Goal: Task Accomplishment & Management: Use online tool/utility

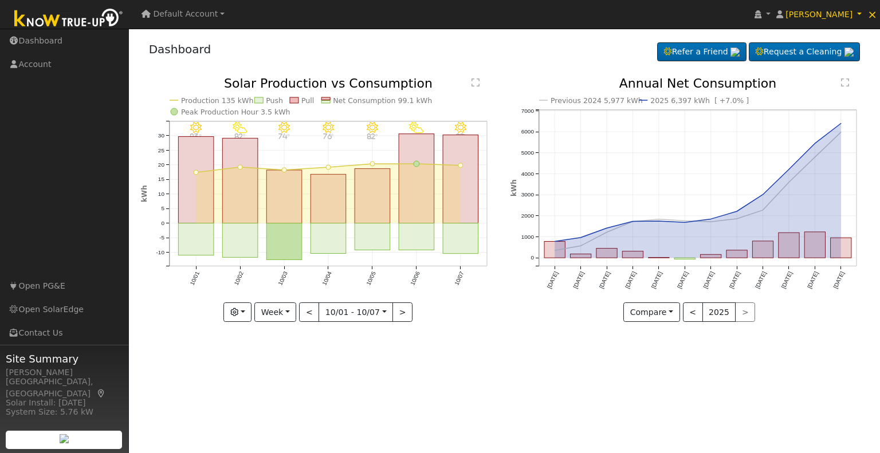
click at [187, 11] on span "Default Account" at bounding box center [186, 13] width 65 height 9
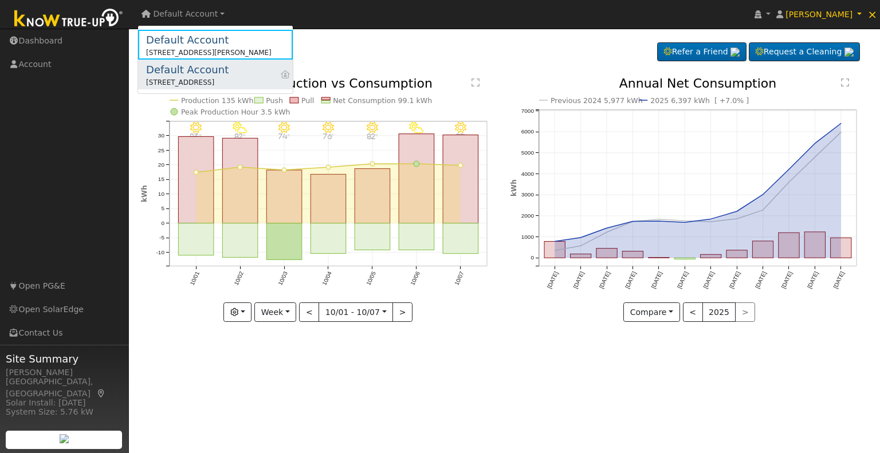
click at [185, 73] on div "Default Account" at bounding box center [187, 69] width 83 height 15
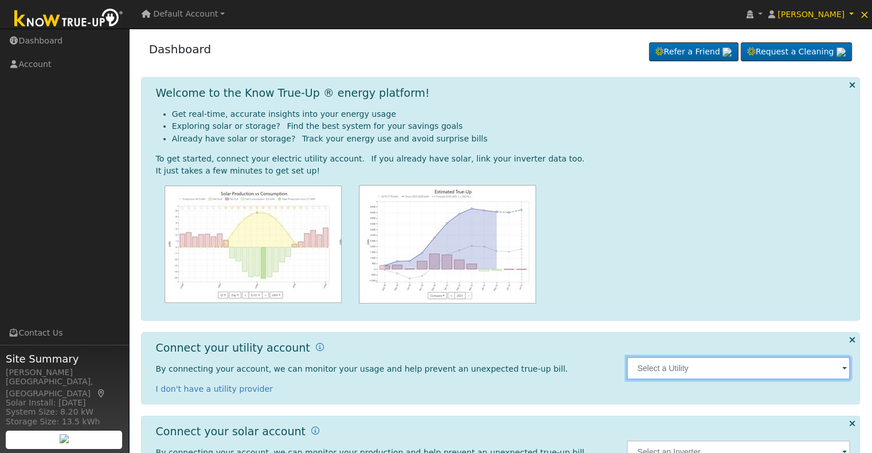
click at [727, 368] on input "text" at bounding box center [737, 368] width 223 height 23
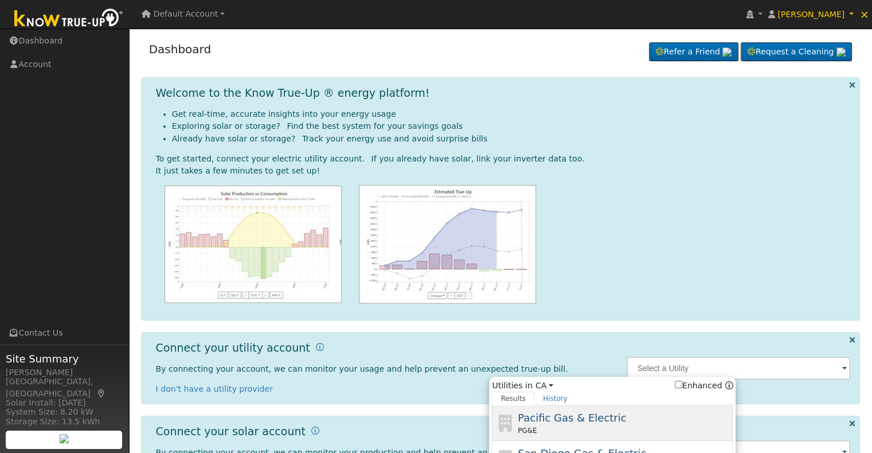
click at [566, 418] on span "Pacific Gas & Electric" at bounding box center [571, 418] width 108 height 12
type input "PG&E"
